Goal: Information Seeking & Learning: Learn about a topic

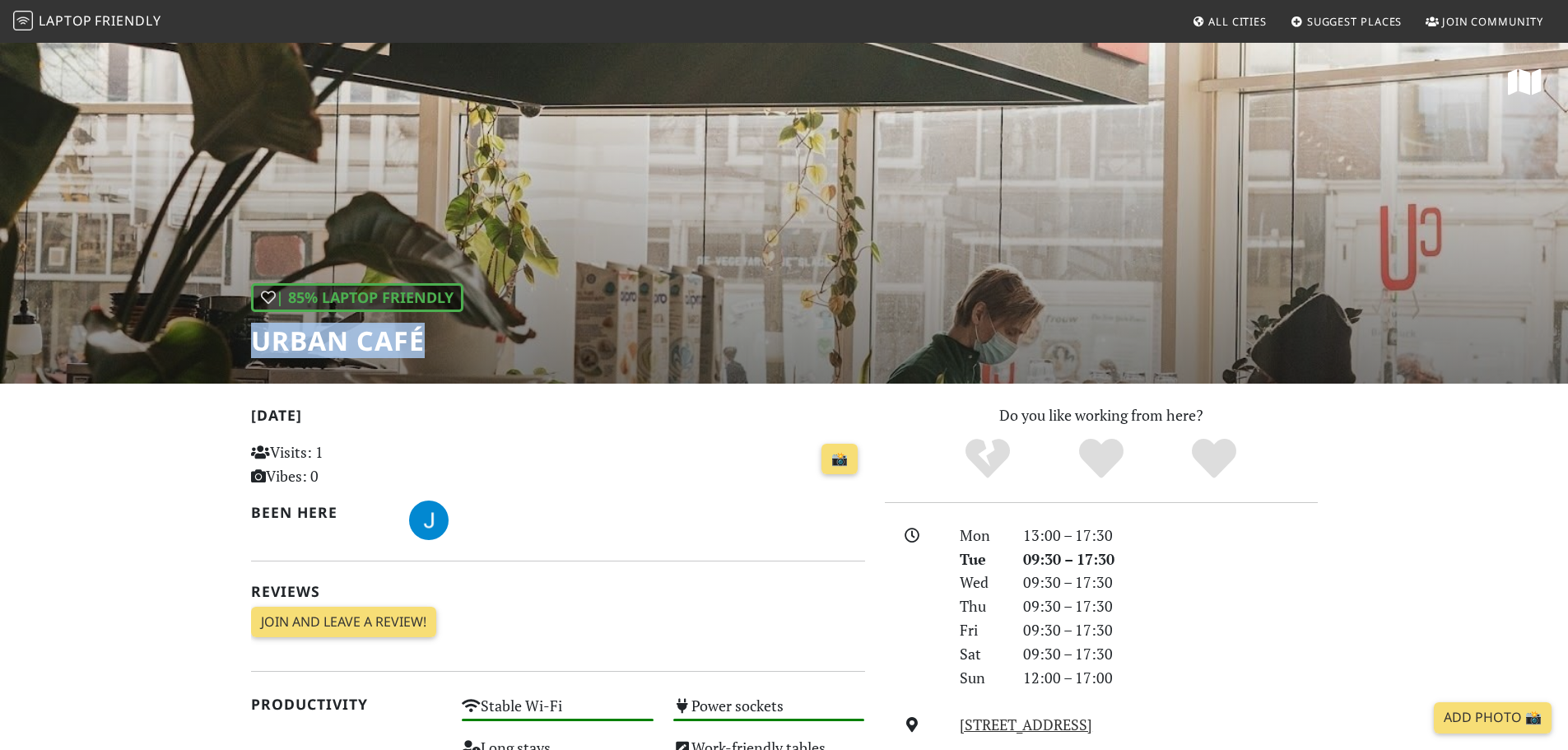
drag, startPoint x: 429, startPoint y: 346, endPoint x: 242, endPoint y: 344, distance: 187.0
click at [242, 344] on div "| 85% Laptop Friendly Urban Café" at bounding box center [784, 212] width 1568 height 342
copy h1 "Urban Café"
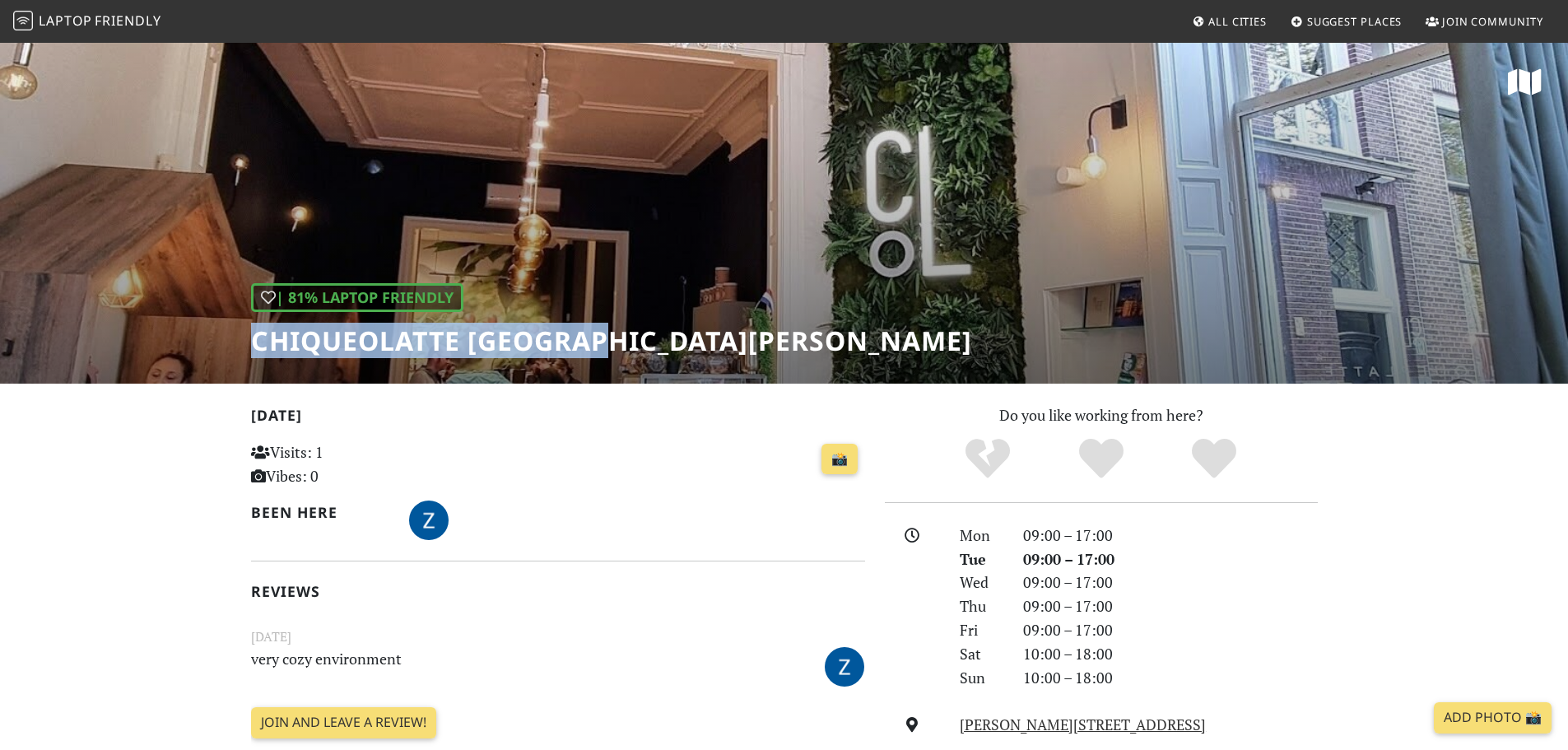
drag, startPoint x: 621, startPoint y: 335, endPoint x: 259, endPoint y: 335, distance: 362.0
click at [259, 335] on div "| 81% Laptop Friendly Chiqueolatte Den Haag" at bounding box center [784, 212] width 1568 height 342
copy h1 "Chiqueolatte Den Haag"
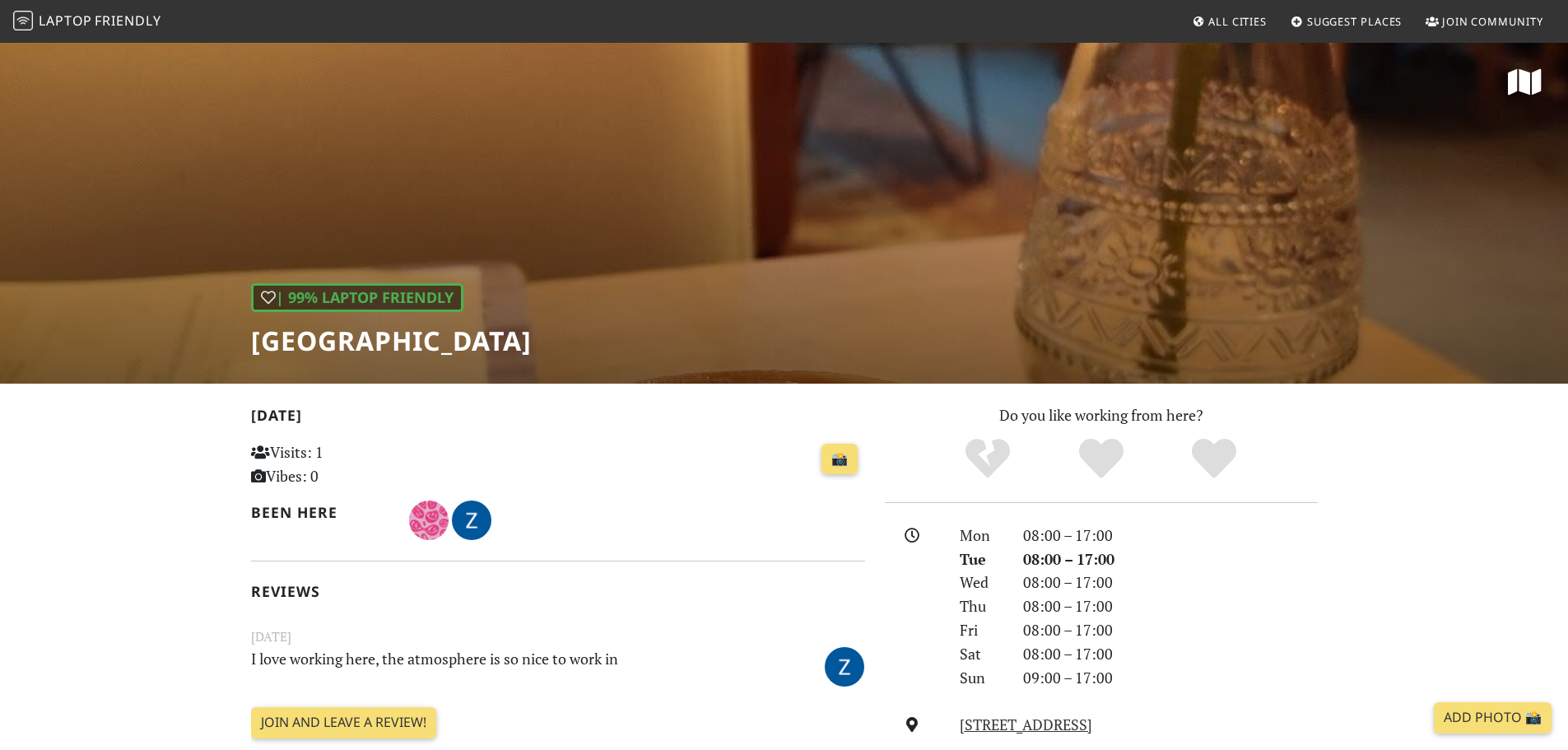
drag, startPoint x: 685, startPoint y: 343, endPoint x: 253, endPoint y: 345, distance: 432.0
click at [253, 345] on div "| 99% Laptop Friendly [GEOGRAPHIC_DATA]" at bounding box center [784, 212] width 1568 height 342
copy h1 "[GEOGRAPHIC_DATA]"
